Goal: Transaction & Acquisition: Purchase product/service

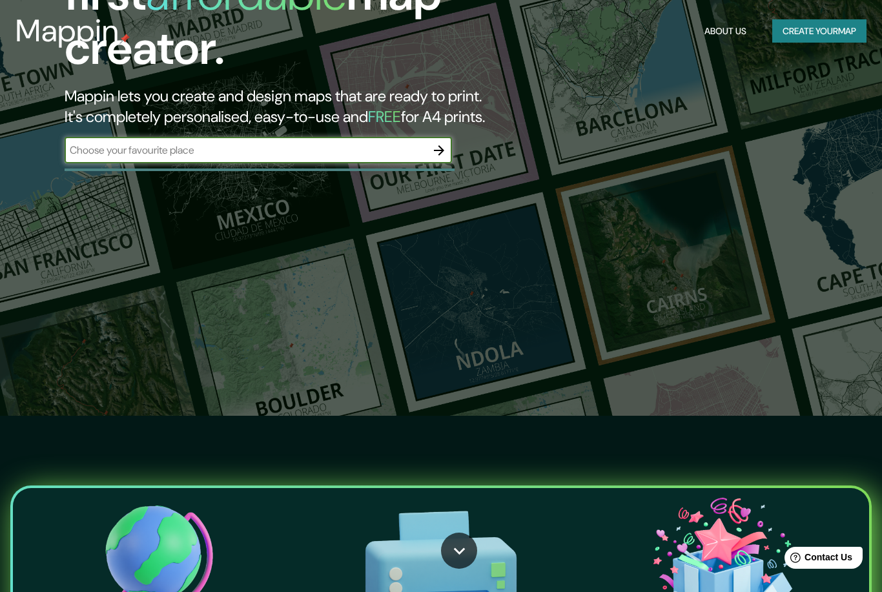
click at [845, 34] on button "Create your map" at bounding box center [820, 31] width 94 height 24
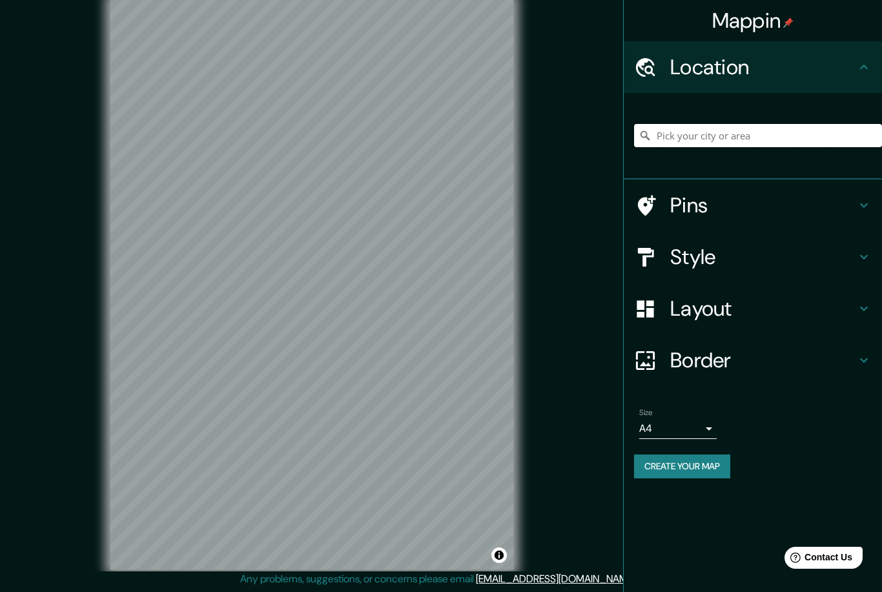
click at [786, 139] on input "Pick your city or area" at bounding box center [758, 135] width 248 height 23
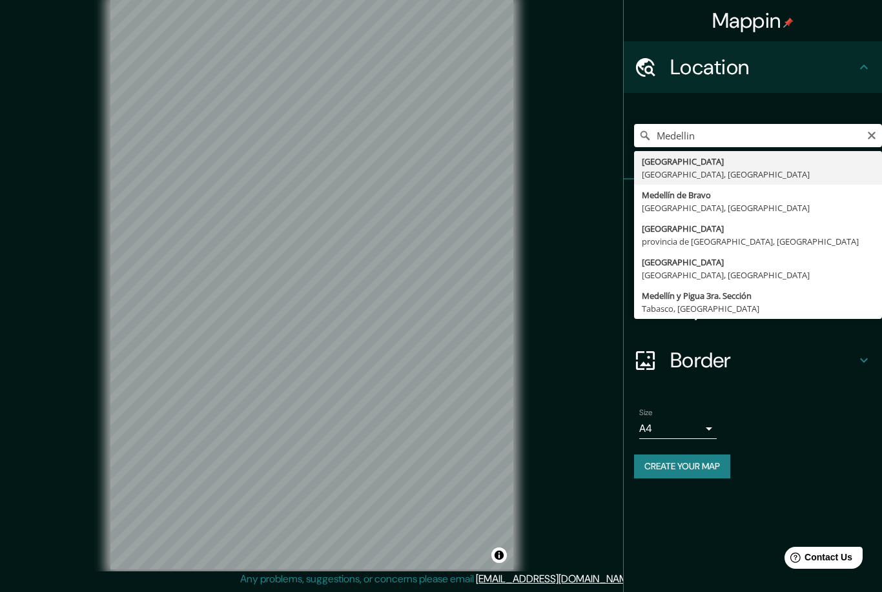
type input "[GEOGRAPHIC_DATA], [GEOGRAPHIC_DATA], [GEOGRAPHIC_DATA]"
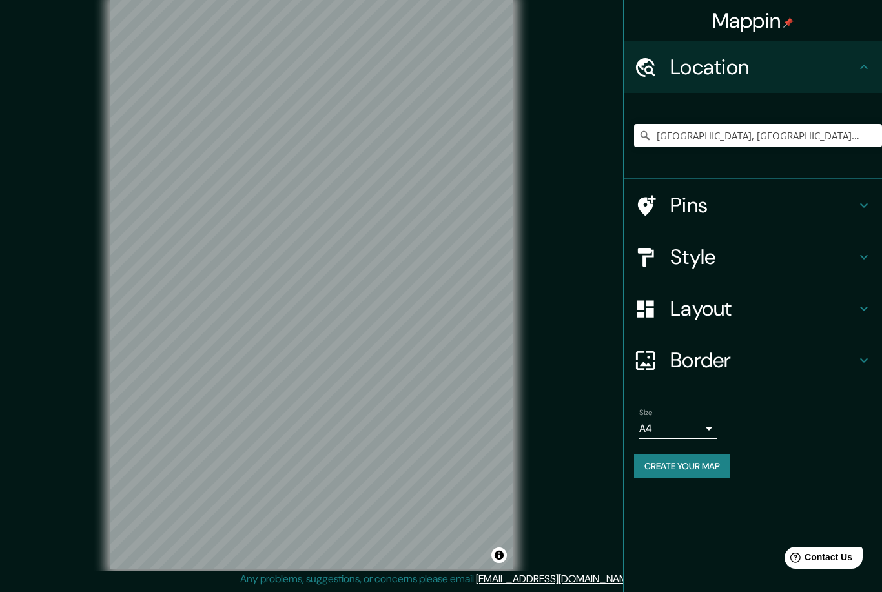
click at [699, 261] on h4 "Style" at bounding box center [763, 257] width 186 height 26
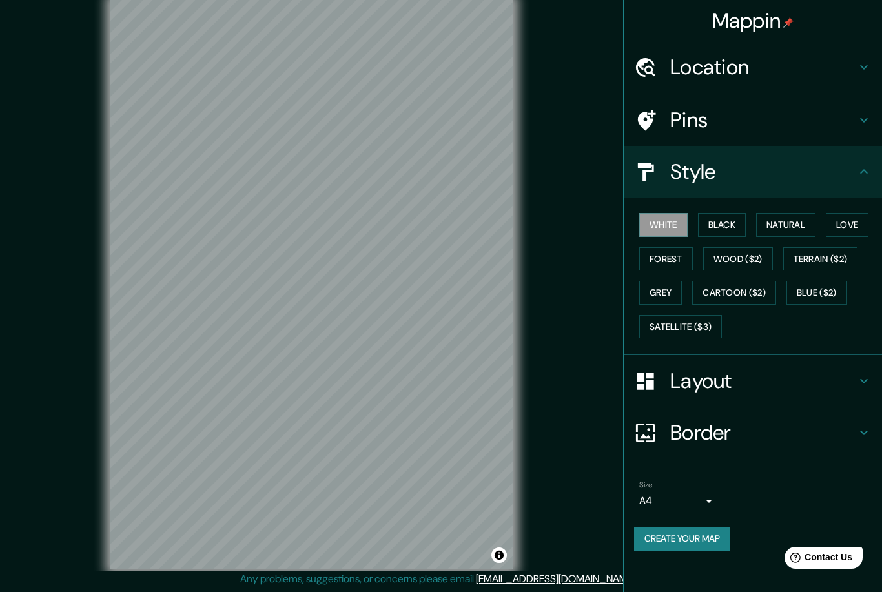
click at [714, 213] on button "Black" at bounding box center [722, 225] width 48 height 24
click at [729, 383] on h4 "Layout" at bounding box center [763, 381] width 186 height 26
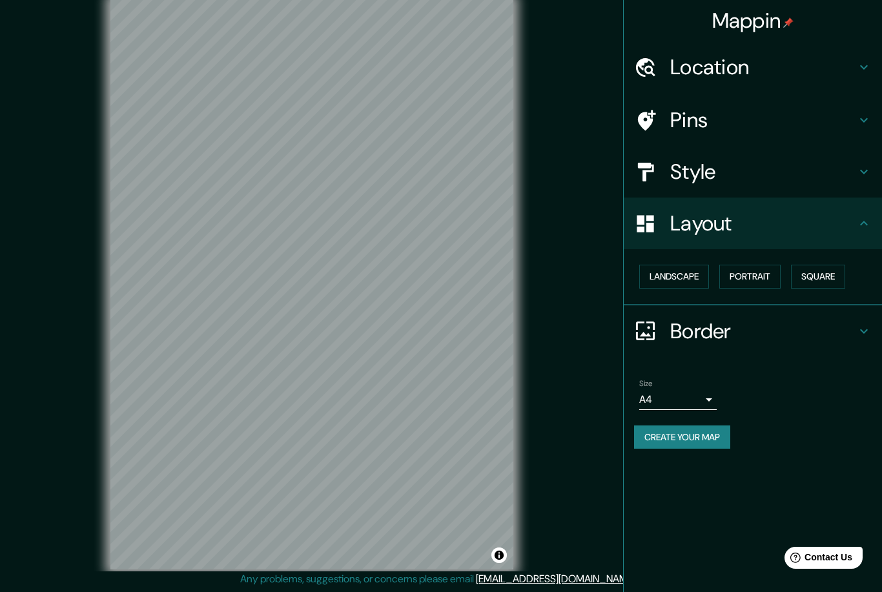
click at [664, 268] on button "Landscape" at bounding box center [674, 277] width 70 height 24
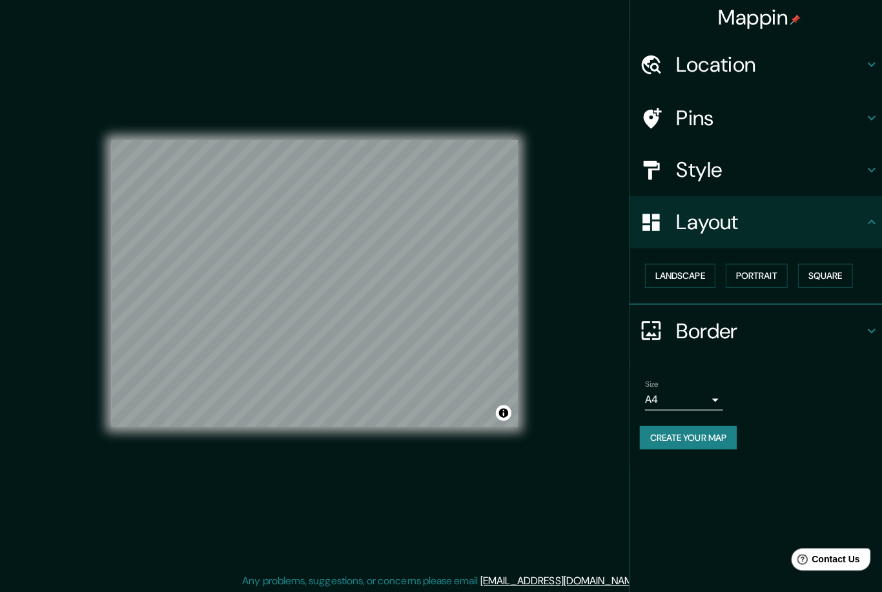
click at [710, 392] on body "Mappin Location [GEOGRAPHIC_DATA], [GEOGRAPHIC_DATA], [GEOGRAPHIC_DATA] Pins St…" at bounding box center [441, 293] width 882 height 592
click at [669, 442] on li "A3" at bounding box center [678, 442] width 78 height 23
click at [665, 396] on body "Mappin Location [GEOGRAPHIC_DATA], [GEOGRAPHIC_DATA], [GEOGRAPHIC_DATA] Pins St…" at bounding box center [441, 293] width 882 height 592
click at [665, 410] on li "A4" at bounding box center [678, 419] width 78 height 23
click at [701, 394] on body "Mappin Location [GEOGRAPHIC_DATA], [GEOGRAPHIC_DATA], [GEOGRAPHIC_DATA] Pins St…" at bounding box center [441, 293] width 882 height 592
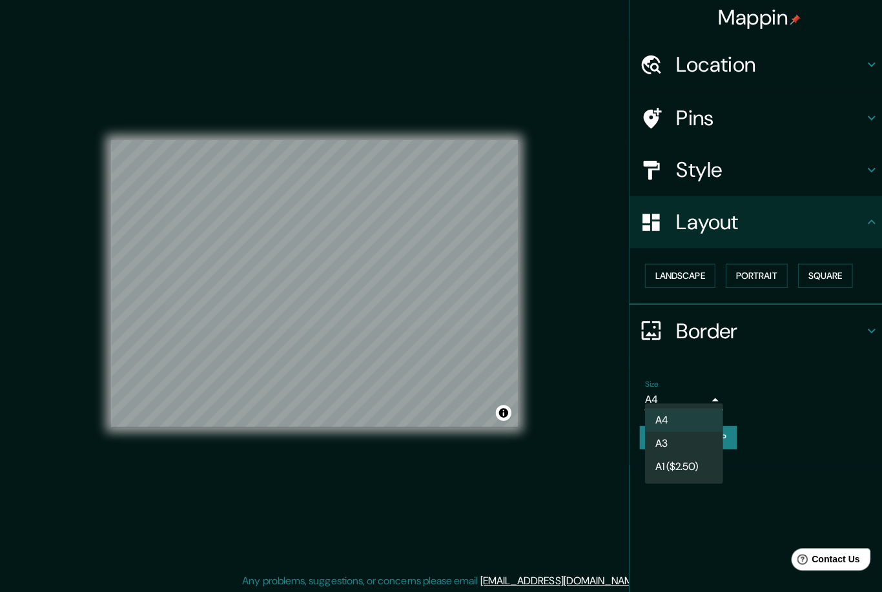
click at [694, 473] on li "A1 ($2.50)" at bounding box center [678, 466] width 78 height 23
click at [705, 392] on body "Mappin Location [GEOGRAPHIC_DATA], [GEOGRAPHIC_DATA], [GEOGRAPHIC_DATA] Pins St…" at bounding box center [441, 293] width 882 height 592
click at [685, 441] on li "A3" at bounding box center [678, 442] width 78 height 23
type input "a4"
click at [744, 275] on button "Portrait" at bounding box center [750, 277] width 61 height 24
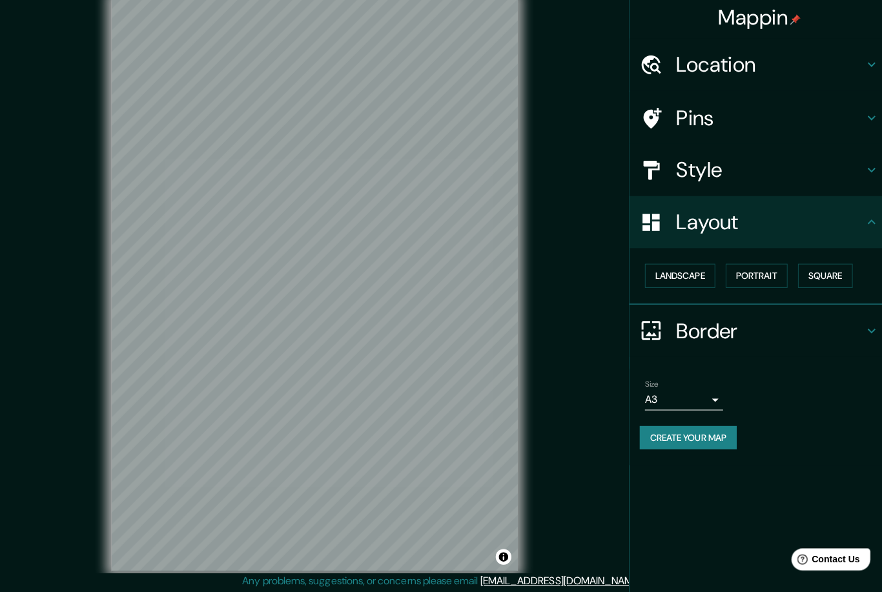
click at [815, 273] on button "Square" at bounding box center [818, 277] width 54 height 24
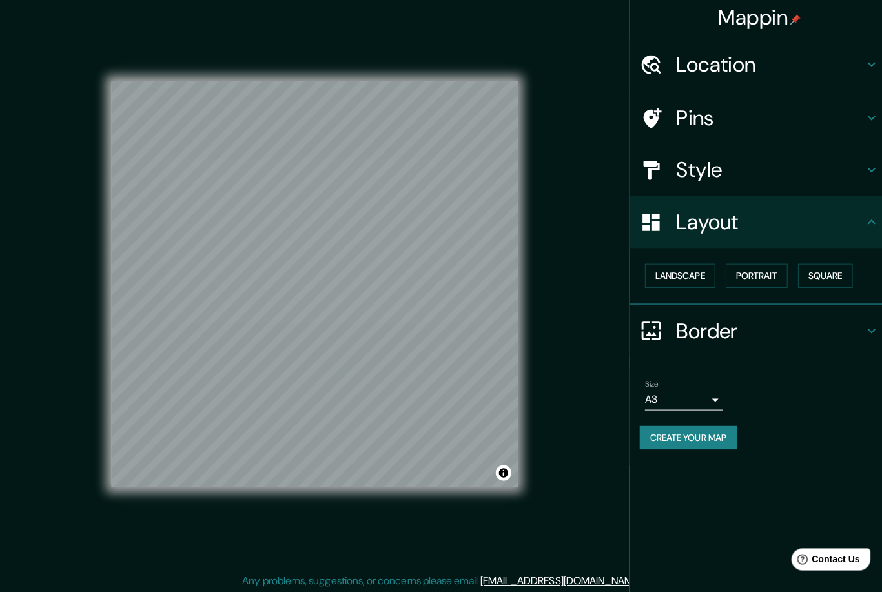
click at [705, 426] on button "Create your map" at bounding box center [682, 438] width 96 height 24
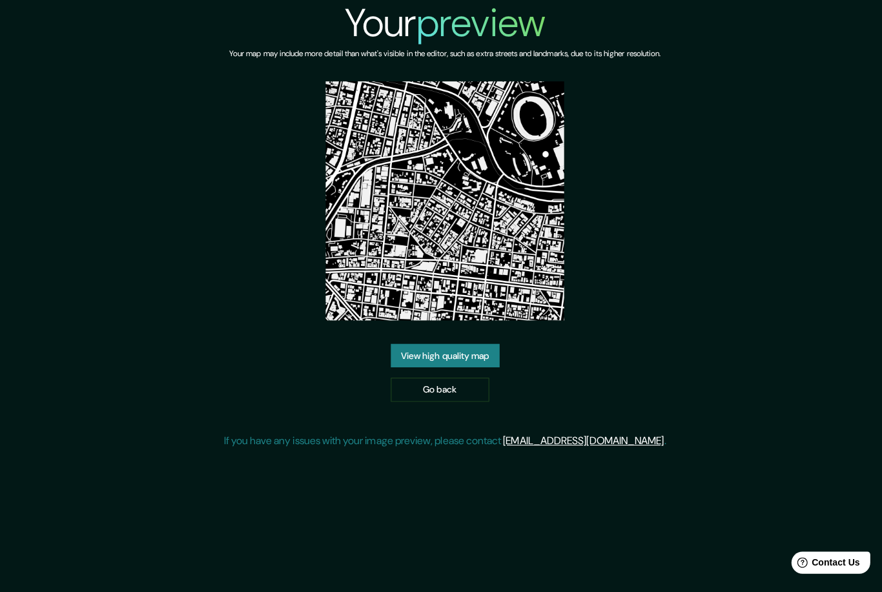
click at [470, 359] on link "View high quality map" at bounding box center [442, 353] width 108 height 24
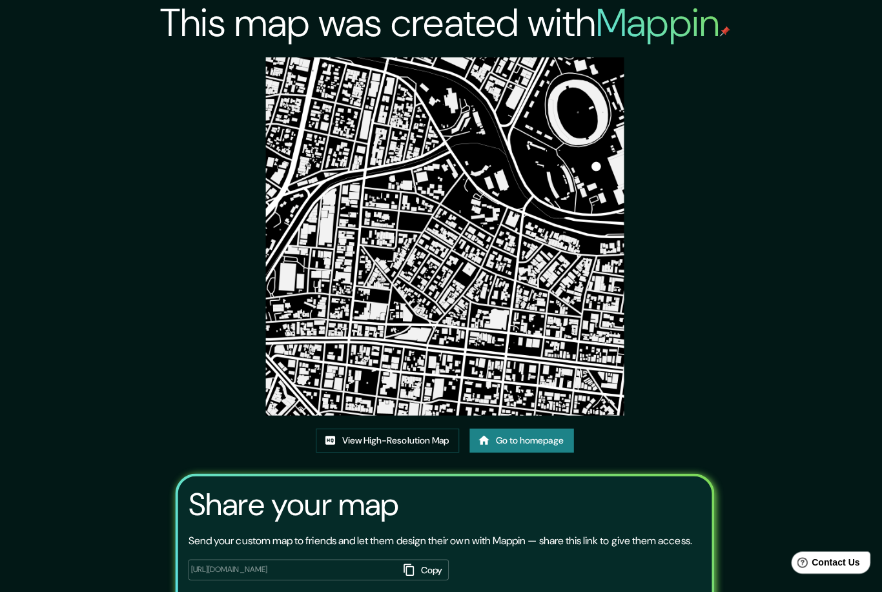
click at [350, 449] on link "View High-Resolution Map" at bounding box center [384, 437] width 142 height 24
